Goal: Find contact information: Find contact information

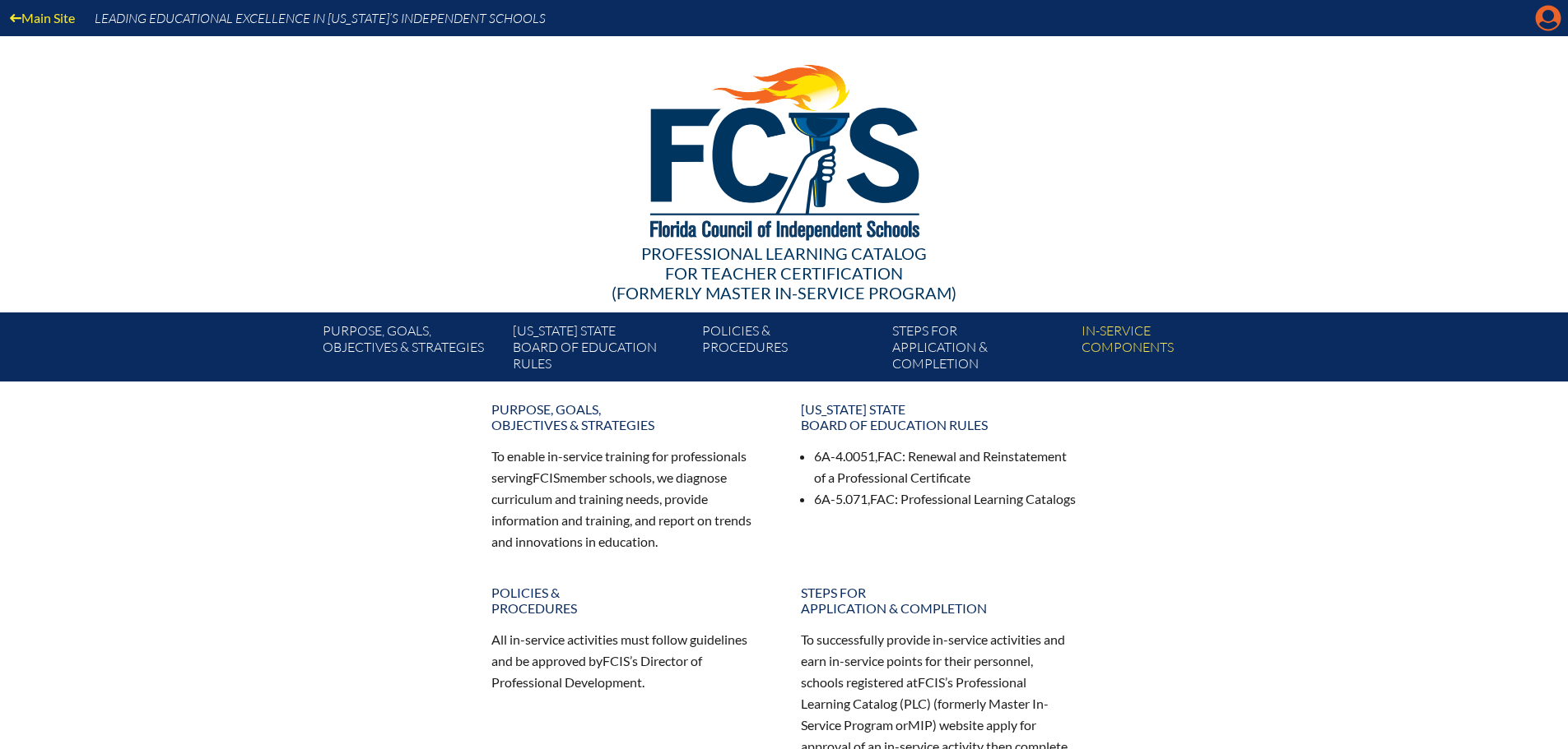
click at [1546, 28] on icon "Manage account" at bounding box center [1548, 18] width 27 height 27
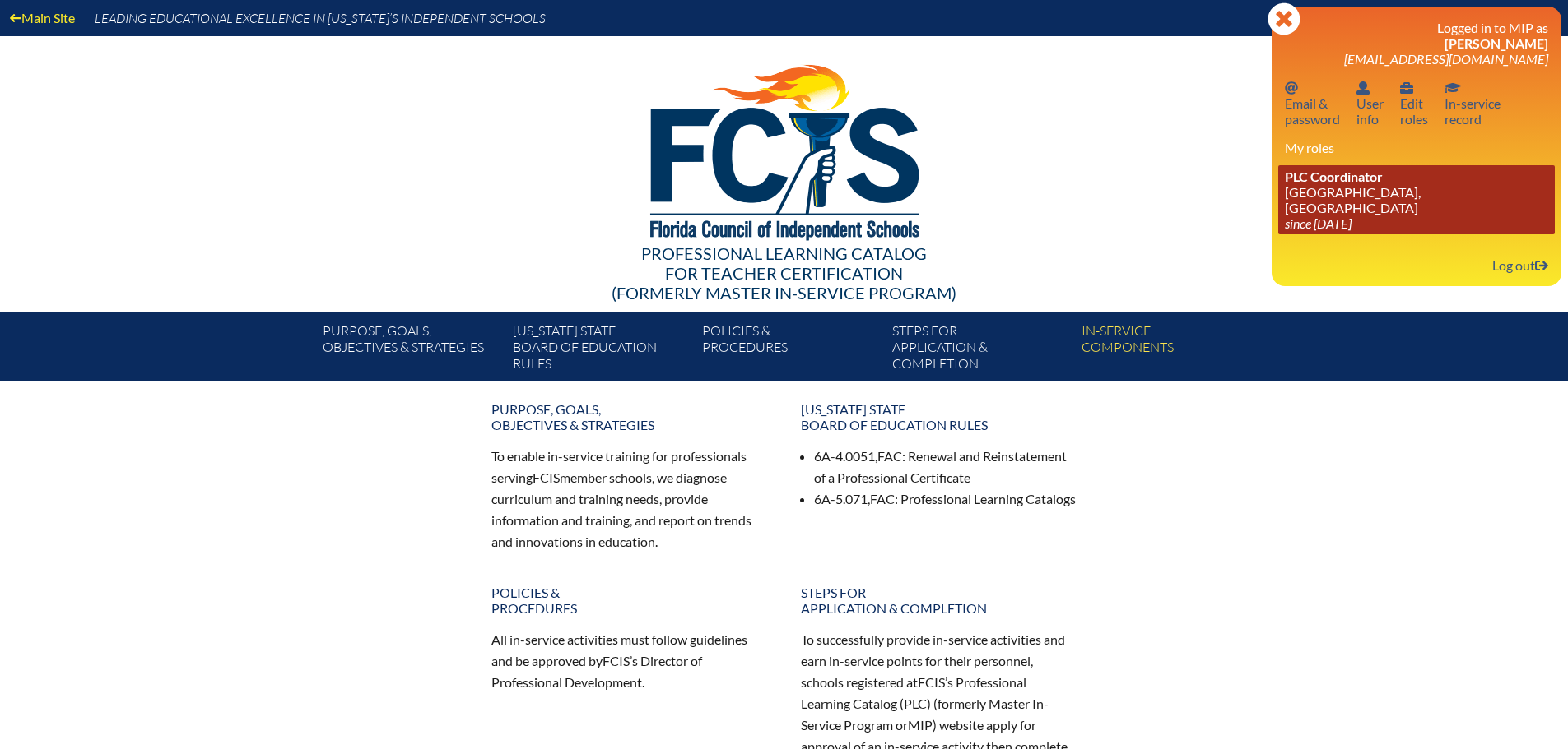
click at [1342, 198] on link "PLC Coordinator St. Mark’s Episcopal School, Palm Beach Gardens since 2023 Jun …" at bounding box center [1417, 199] width 277 height 69
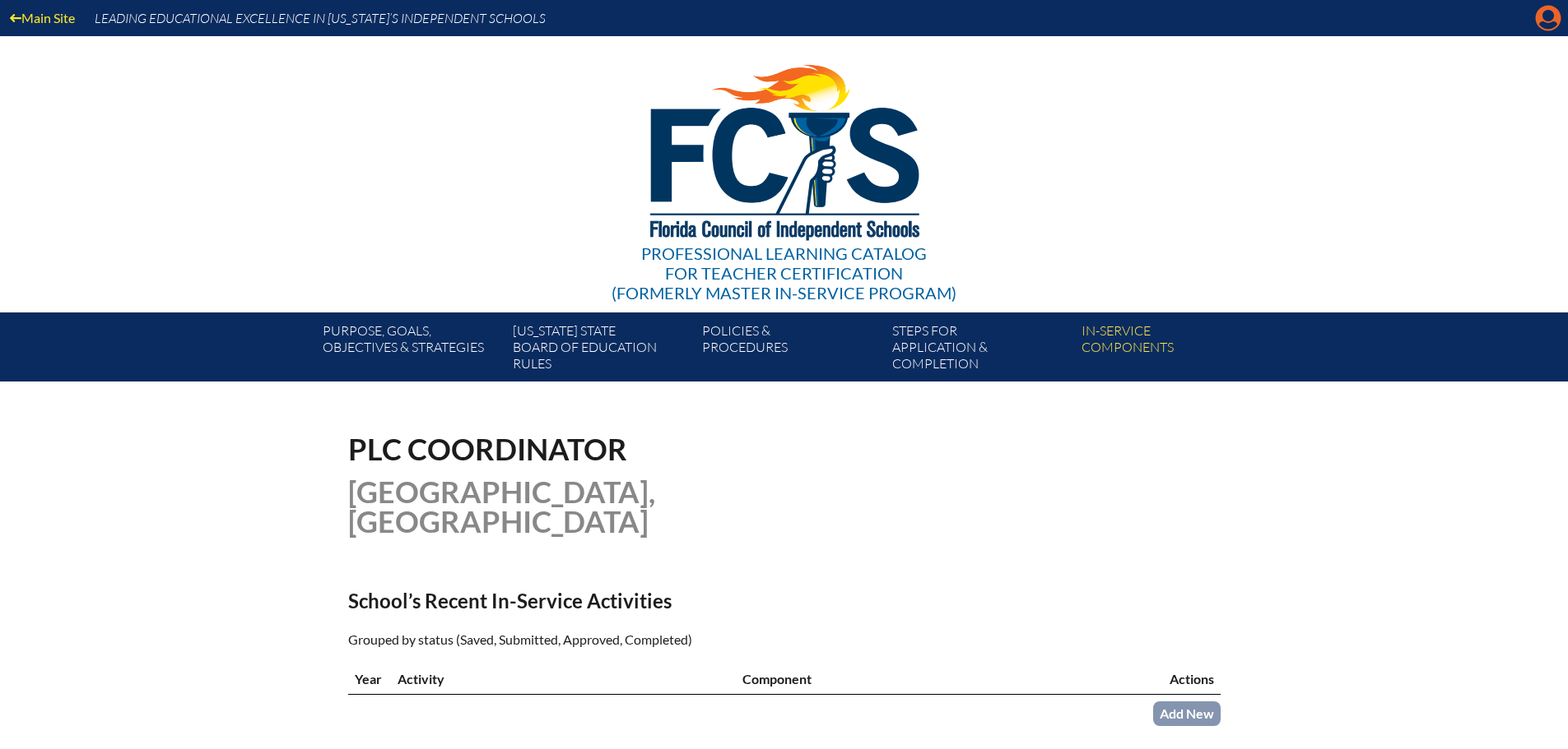
click at [1544, 15] on icon "Manage account" at bounding box center [1548, 18] width 27 height 27
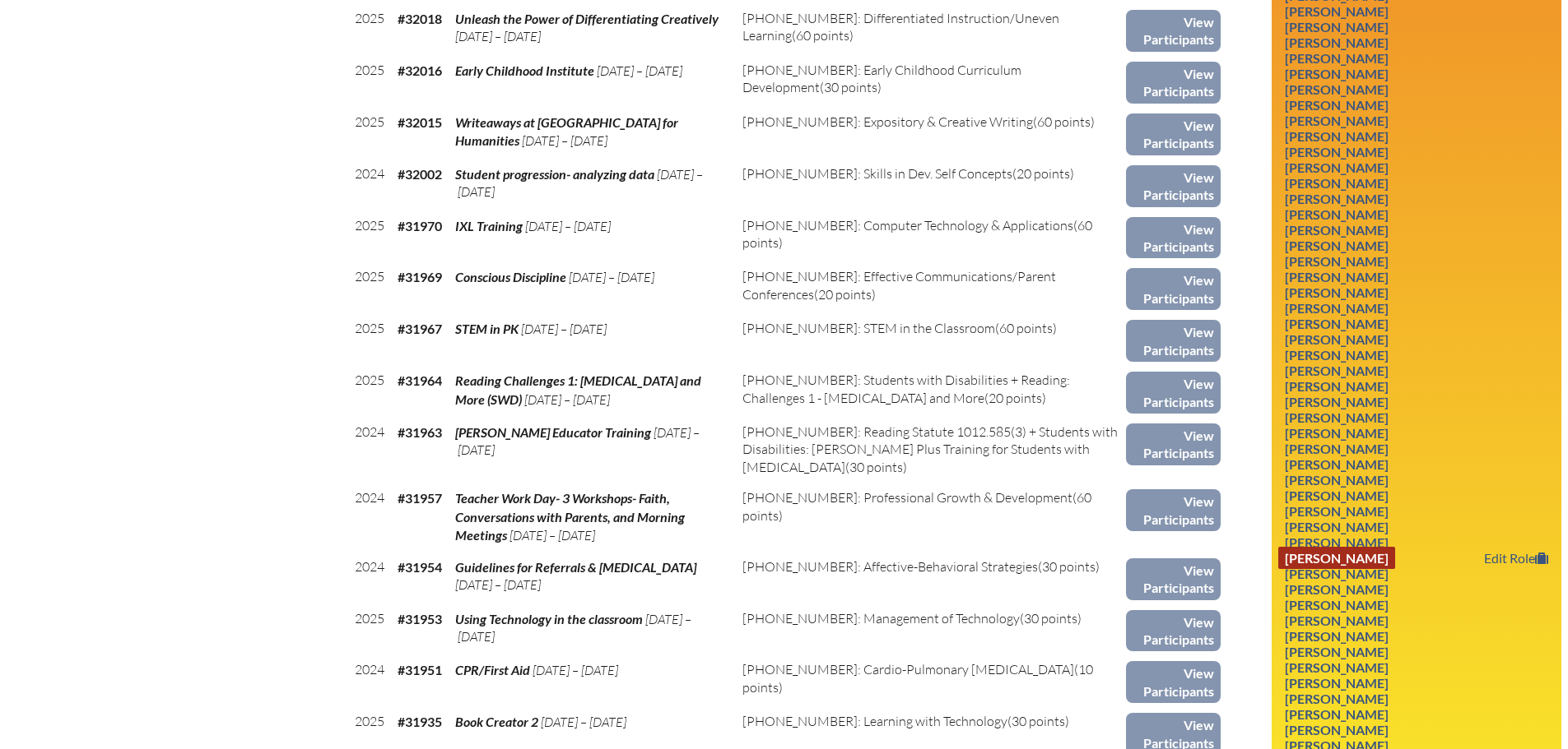
scroll to position [823, 0]
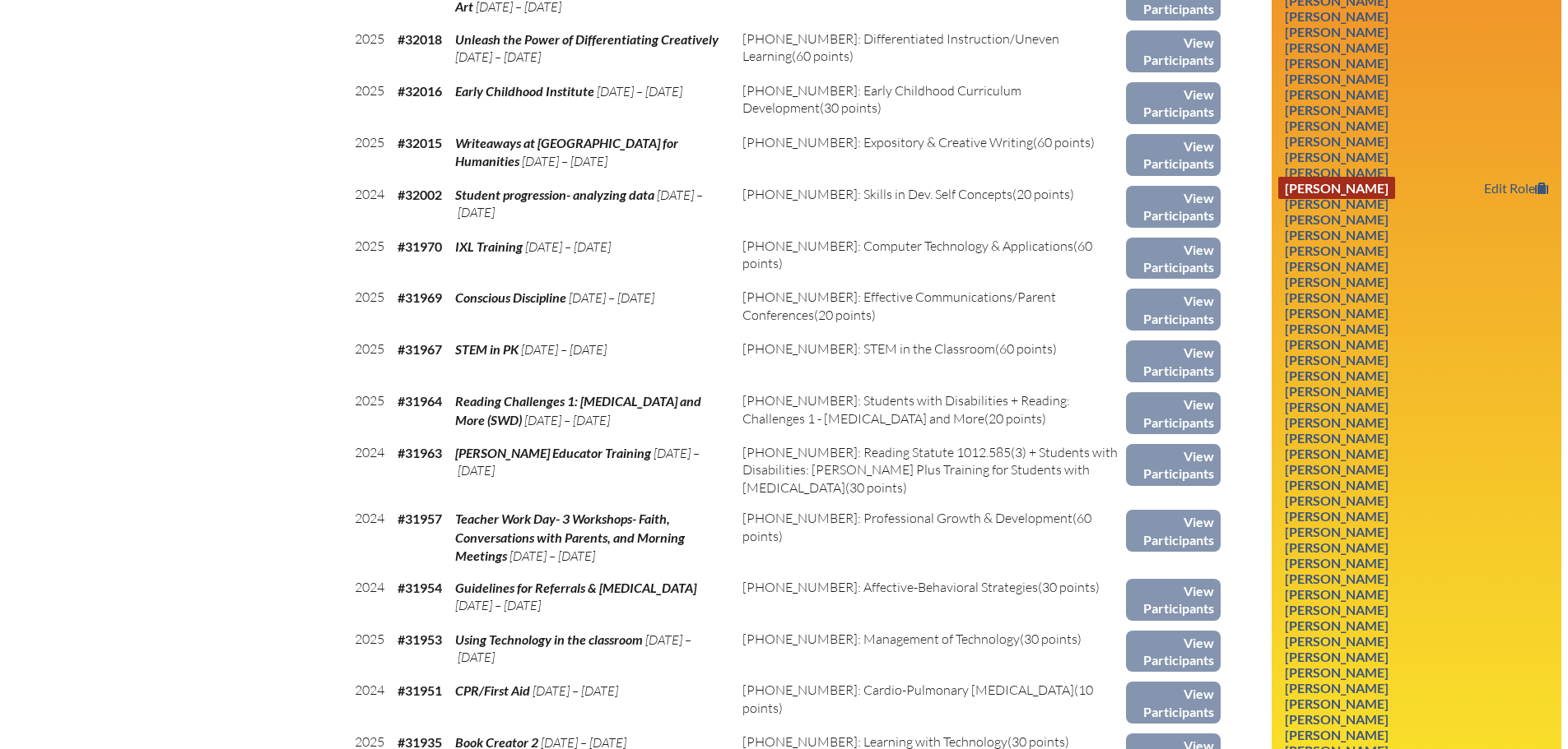
click at [1322, 188] on link "Michelle Hyland" at bounding box center [1337, 188] width 117 height 22
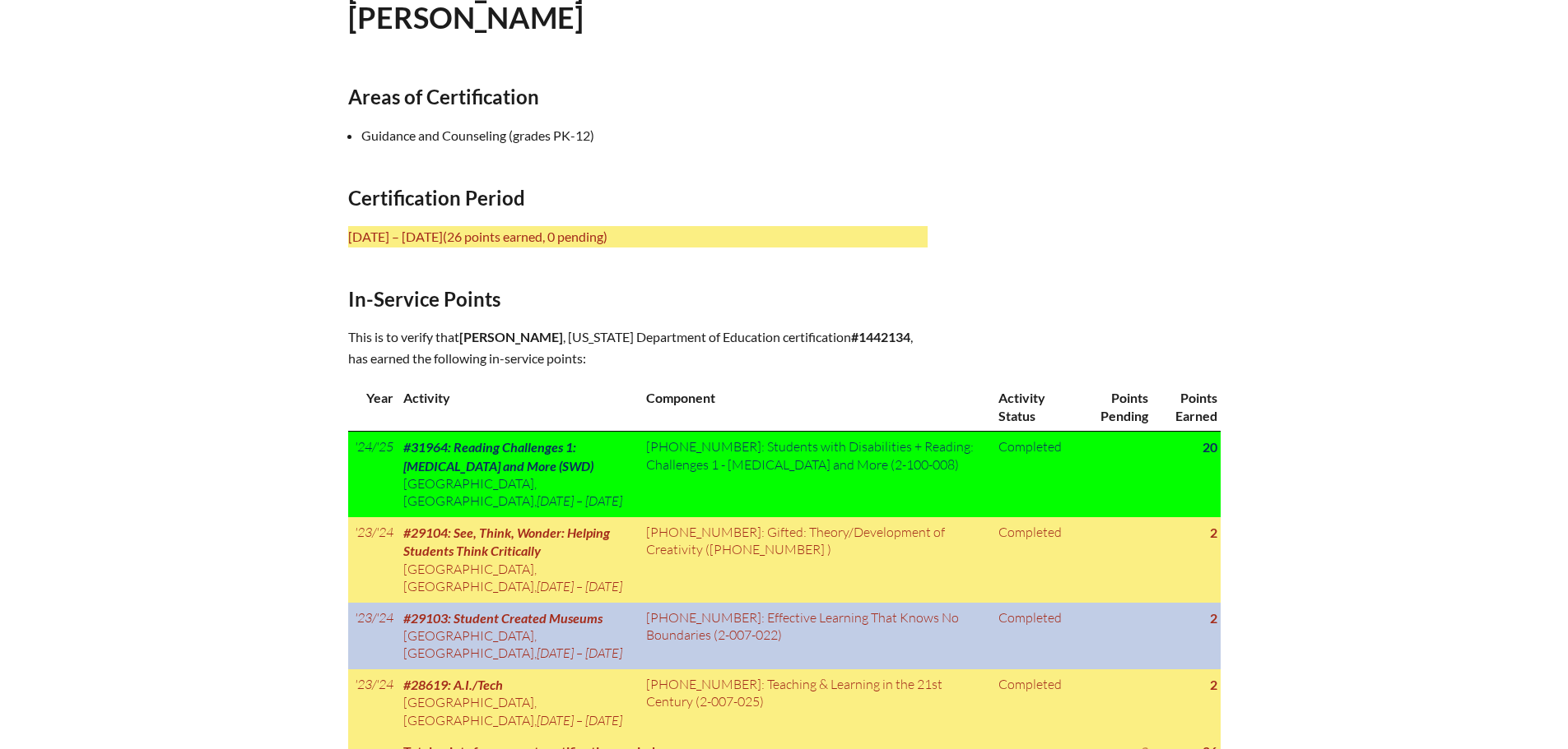
scroll to position [519, 0]
